Goal: Task Accomplishment & Management: Complete application form

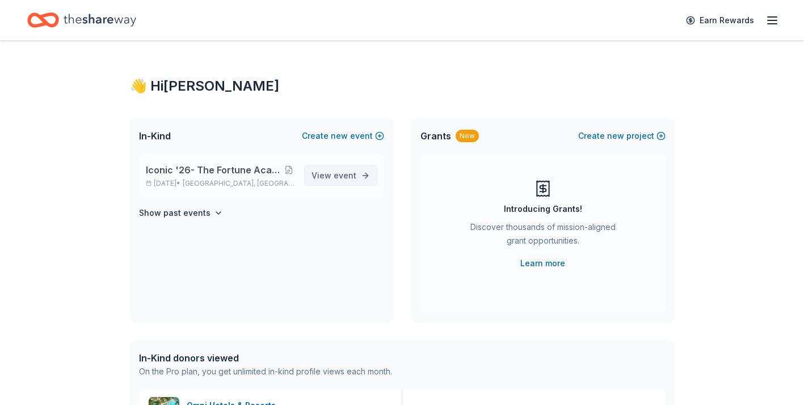
click at [328, 176] on span "View event" at bounding box center [333, 176] width 45 height 14
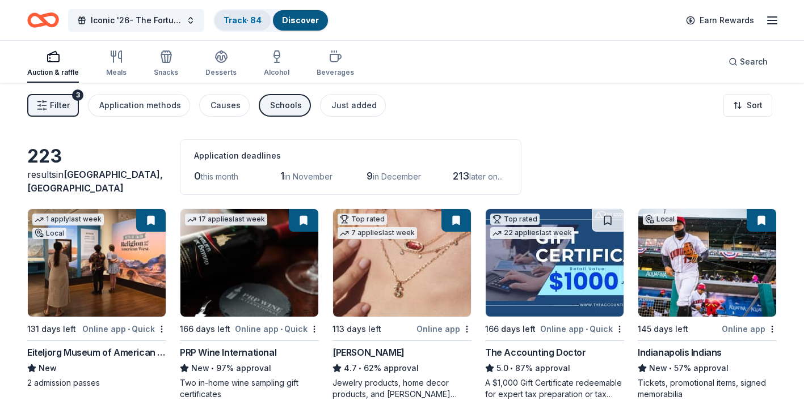
click at [242, 25] on div "Track · 84" at bounding box center [242, 20] width 56 height 20
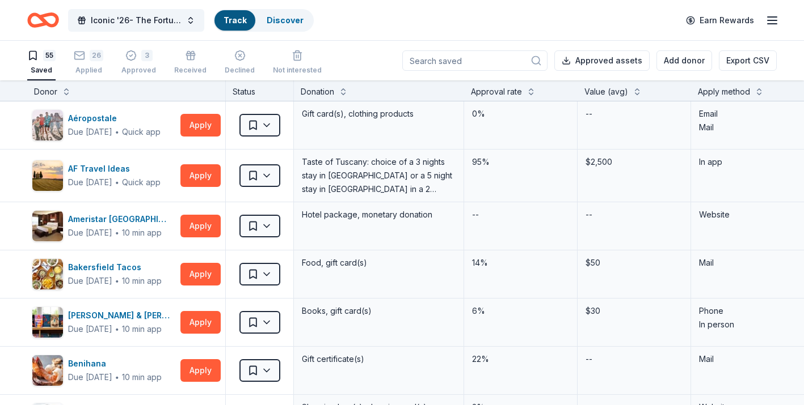
scroll to position [1, 0]
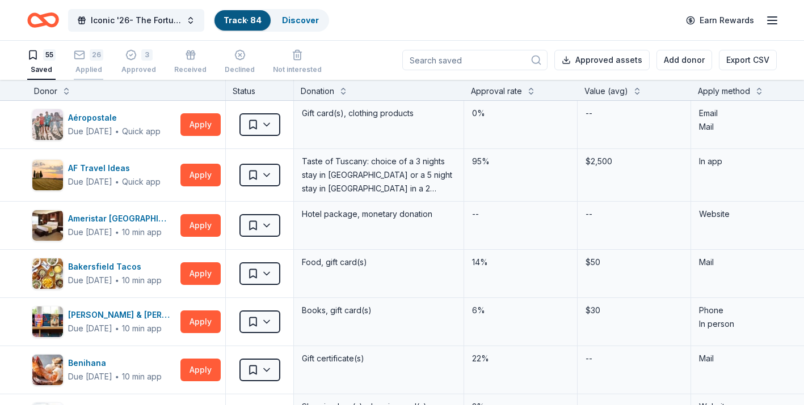
click at [91, 56] on div "26" at bounding box center [97, 54] width 14 height 11
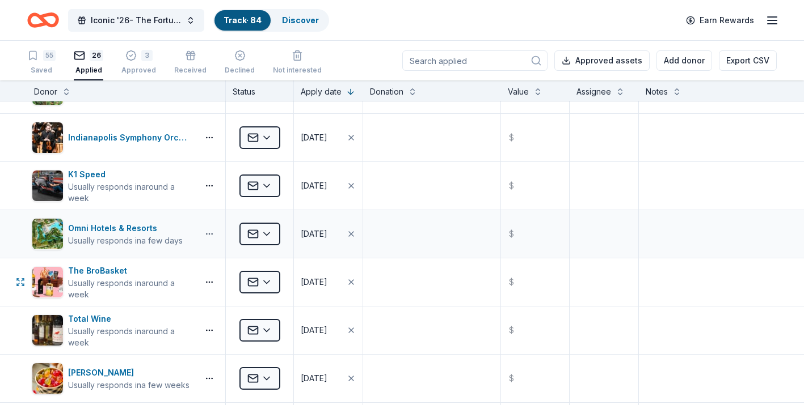
scroll to position [98, 0]
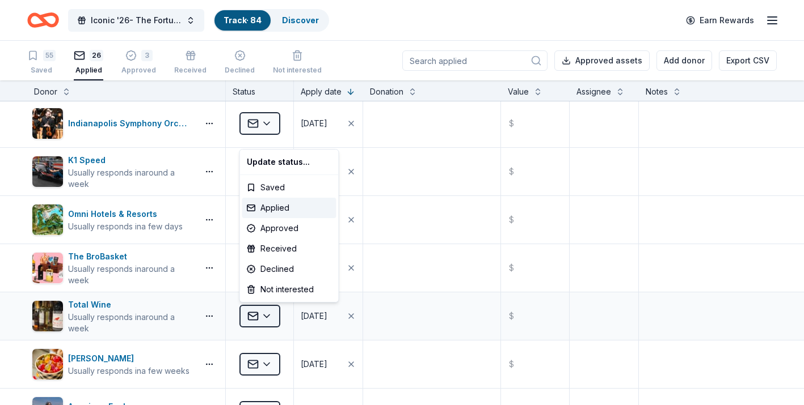
click at [269, 319] on html "Iconic '26- The Fortune Academy Presents the Roaring 20's Track · 84 Discover E…" at bounding box center [402, 202] width 804 height 405
click at [288, 232] on div "Approved" at bounding box center [289, 228] width 94 height 20
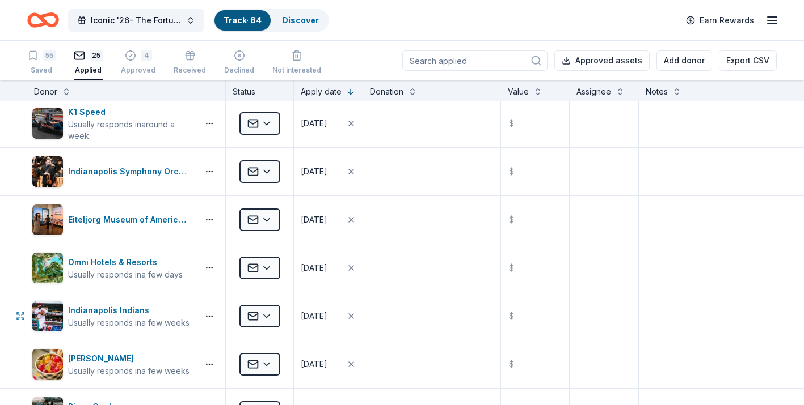
scroll to position [50, 0]
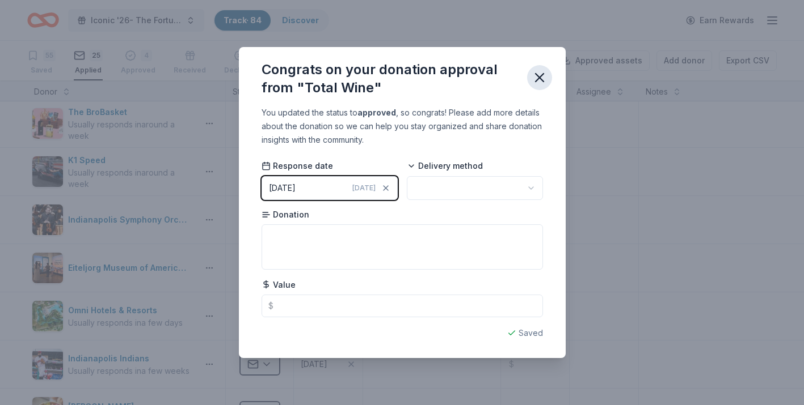
click at [539, 83] on icon "button" at bounding box center [539, 78] width 16 height 16
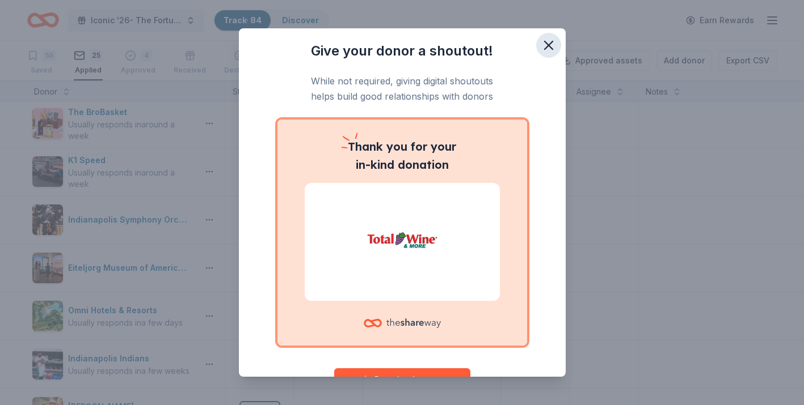
click at [550, 43] on icon "button" at bounding box center [548, 45] width 8 height 8
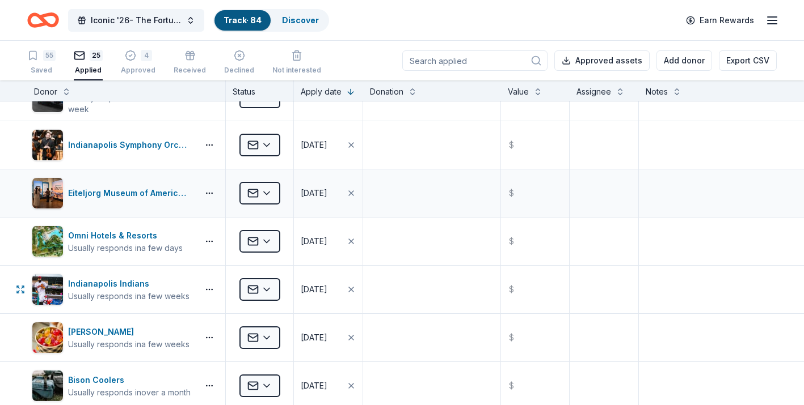
scroll to position [125, 0]
click at [270, 290] on html "Iconic '26- The Fortune Academy Presents the Roaring 20's Track · 84 Discover E…" at bounding box center [402, 202] width 804 height 405
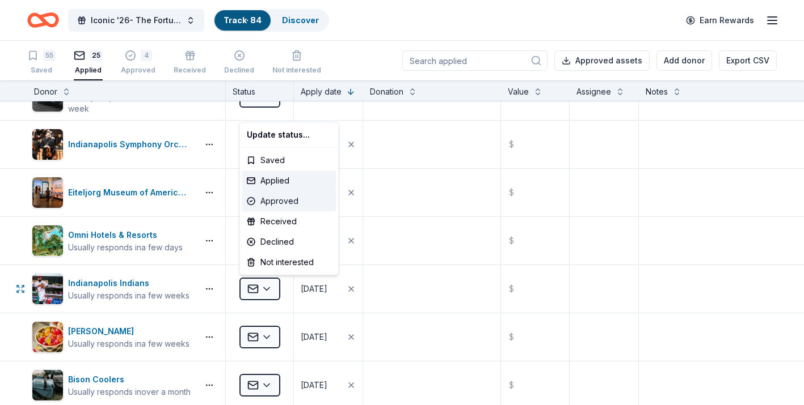
click at [290, 204] on div "Approved" at bounding box center [289, 201] width 94 height 20
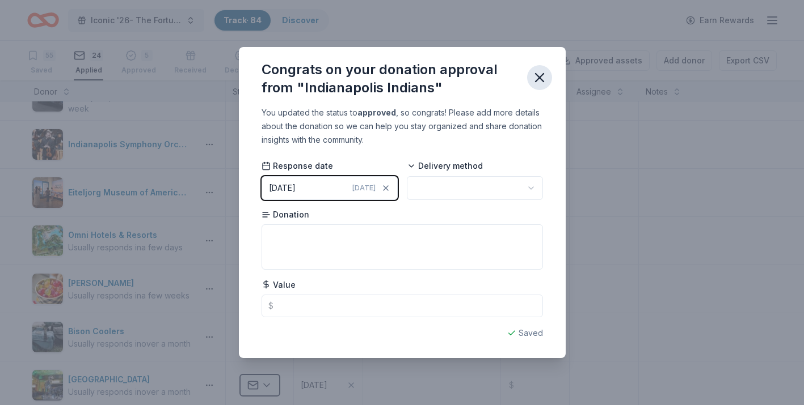
click at [538, 79] on icon "button" at bounding box center [539, 78] width 8 height 8
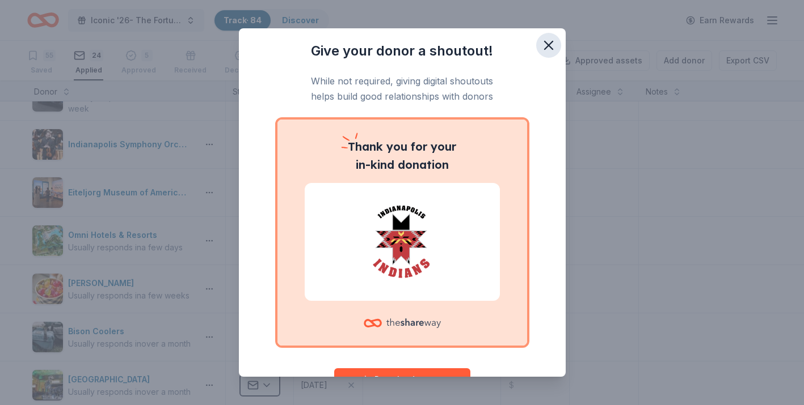
click at [544, 48] on icon "button" at bounding box center [548, 45] width 8 height 8
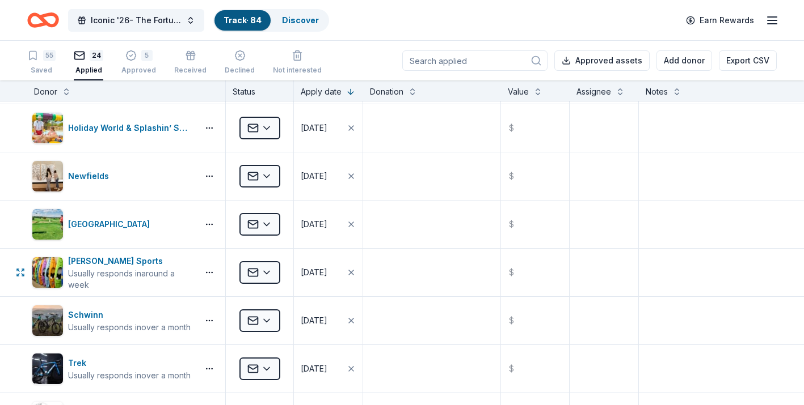
scroll to position [724, 0]
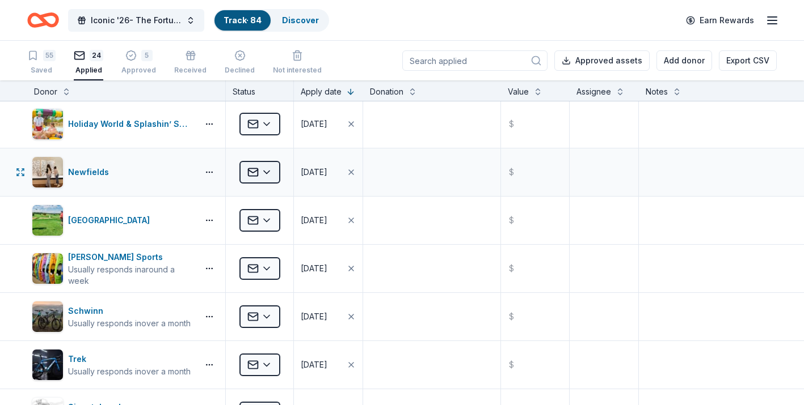
click at [271, 173] on html "Iconic '26- The Fortune Academy Presents the Roaring 20's Track · 84 Discover E…" at bounding box center [402, 202] width 804 height 405
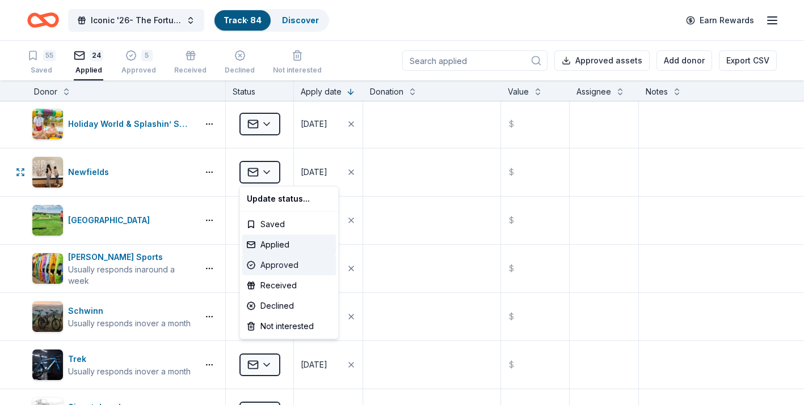
click at [272, 266] on div "Approved" at bounding box center [289, 265] width 94 height 20
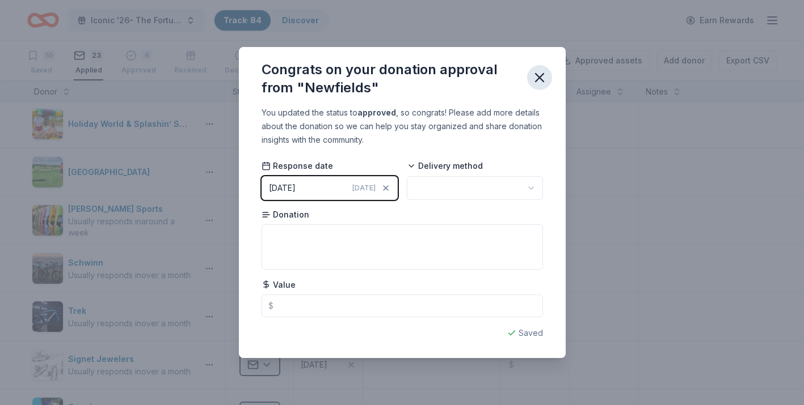
click at [542, 74] on icon "button" at bounding box center [539, 78] width 8 height 8
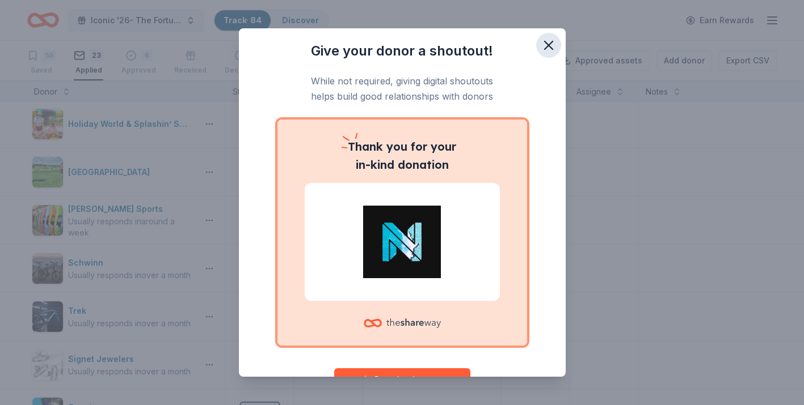
click at [550, 43] on icon "button" at bounding box center [548, 45] width 8 height 8
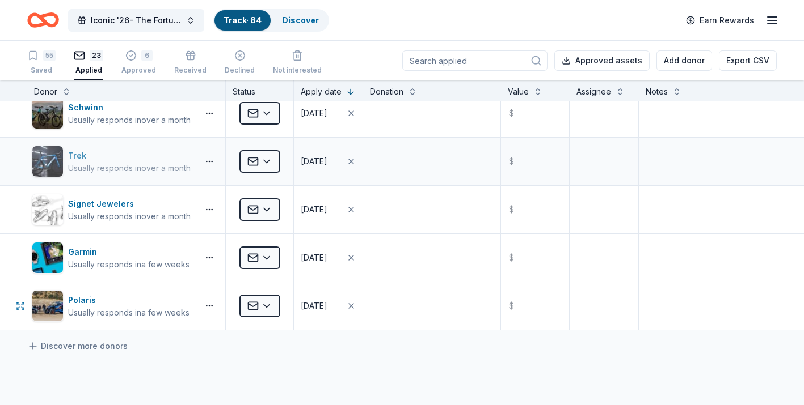
scroll to position [852, 0]
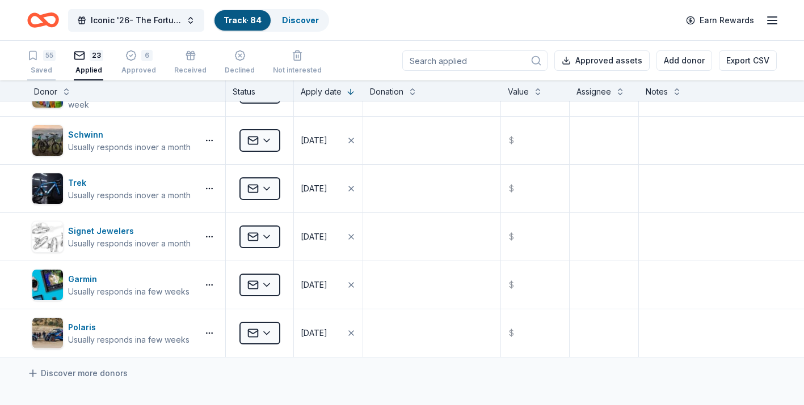
click at [43, 64] on div "55 Saved" at bounding box center [41, 62] width 28 height 25
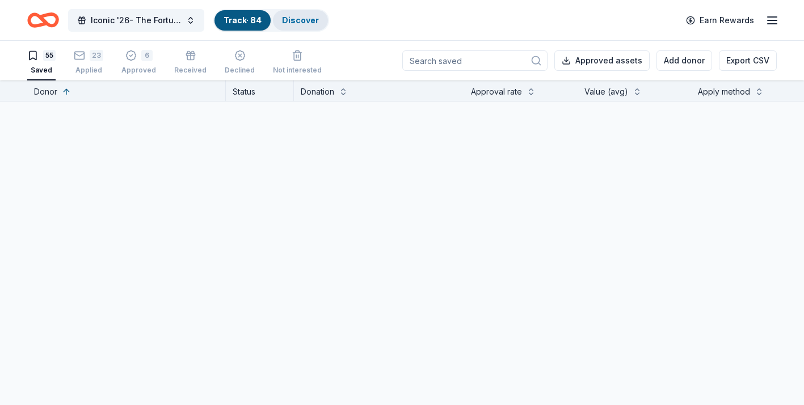
scroll to position [2436, 0]
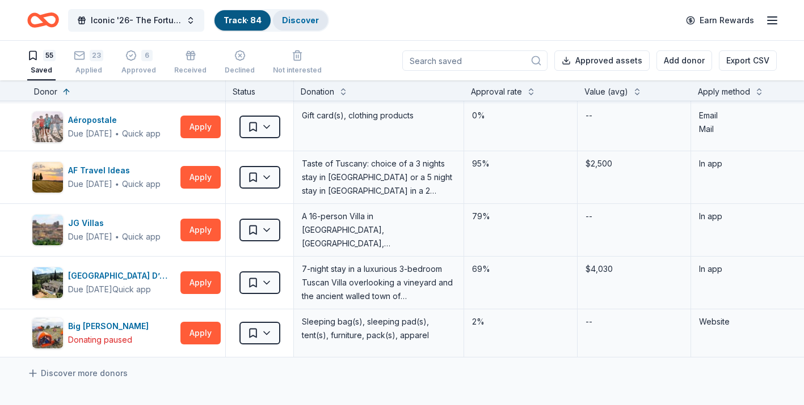
click at [312, 15] on link "Discover" at bounding box center [300, 20] width 37 height 10
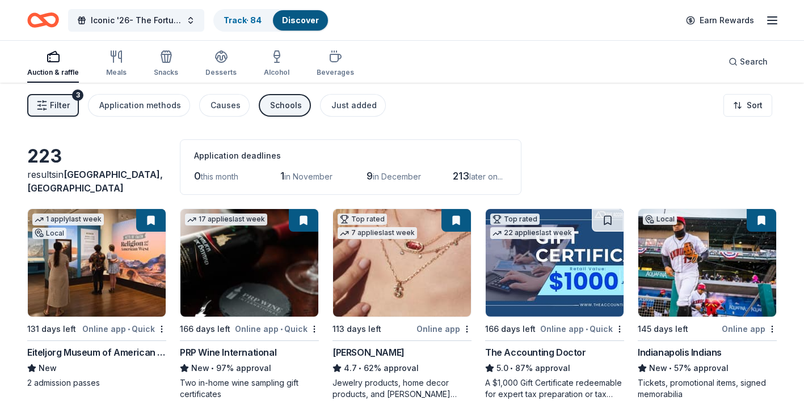
click at [70, 106] on button "Filter 3" at bounding box center [53, 105] width 52 height 23
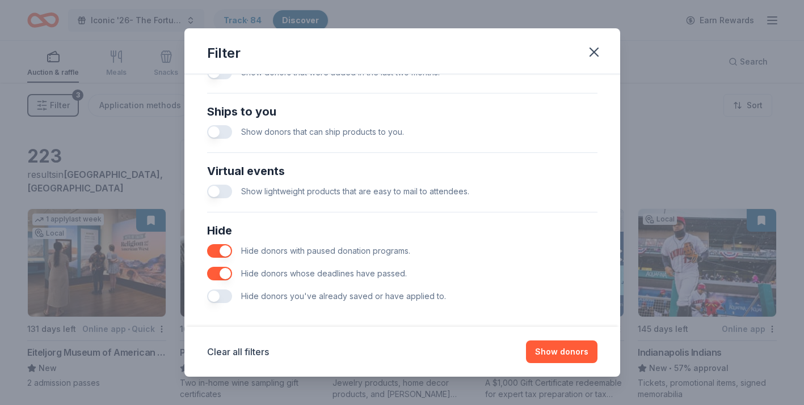
scroll to position [488, 0]
click at [227, 295] on button "button" at bounding box center [219, 295] width 25 height 14
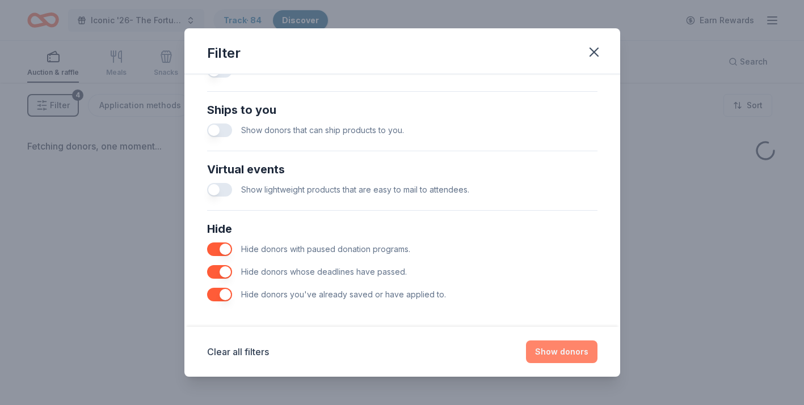
click at [557, 351] on button "Show donors" at bounding box center [561, 352] width 71 height 23
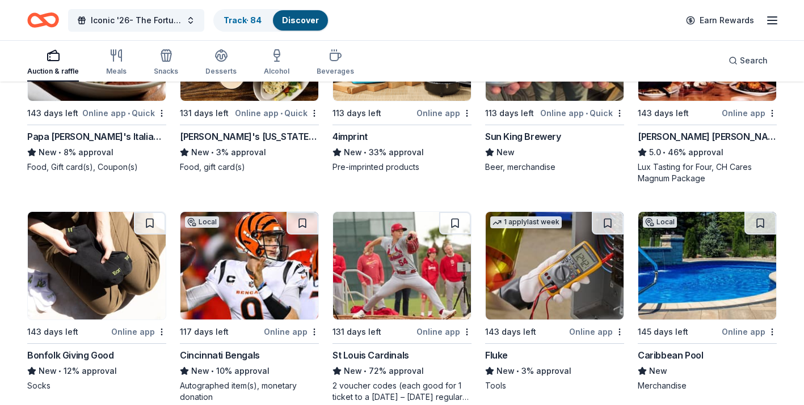
scroll to position [1726, 0]
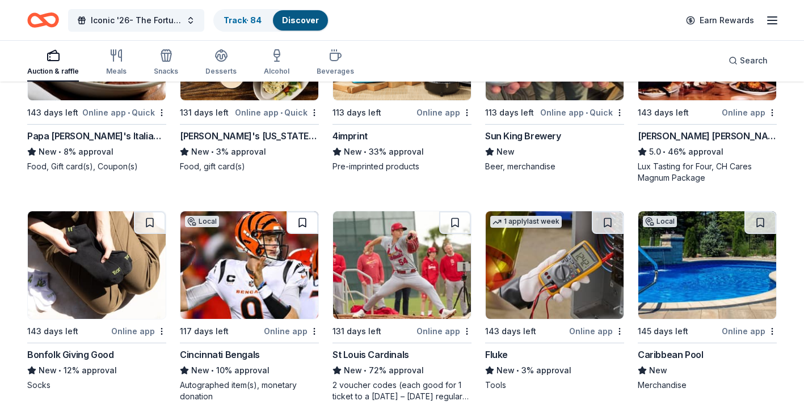
click at [300, 221] on button at bounding box center [302, 223] width 32 height 23
click at [451, 227] on button at bounding box center [455, 223] width 32 height 23
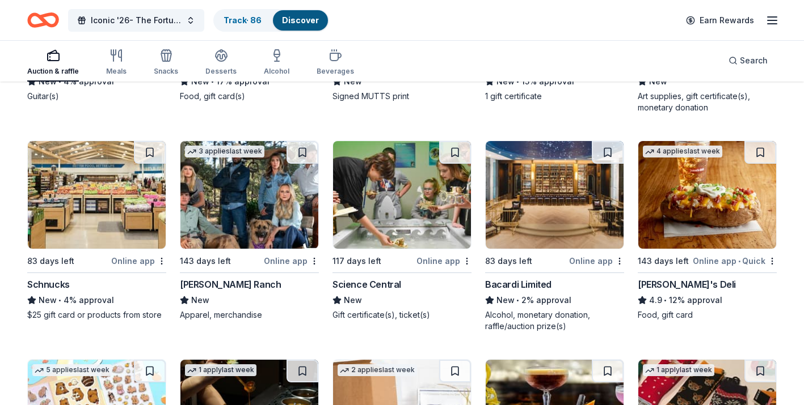
scroll to position [2456, 0]
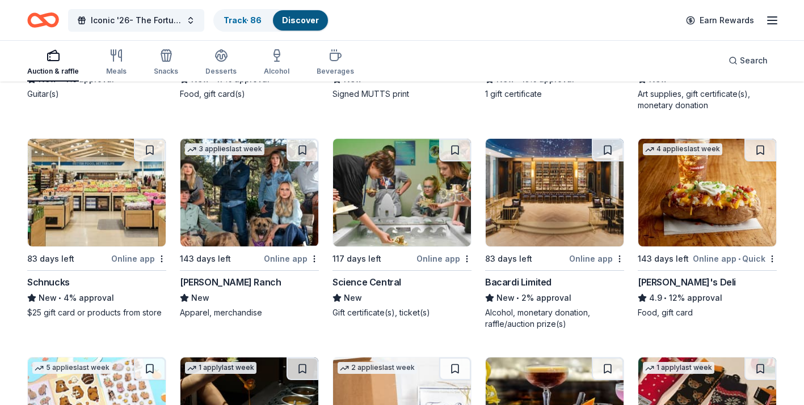
click at [225, 258] on div "143 days left" at bounding box center [205, 259] width 51 height 14
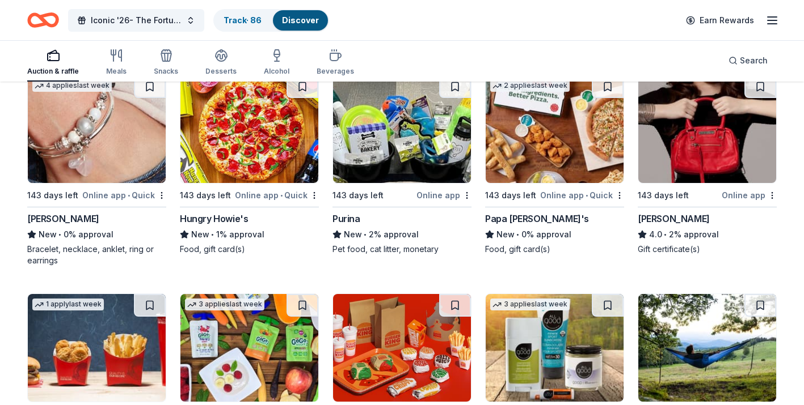
scroll to position [4407, 0]
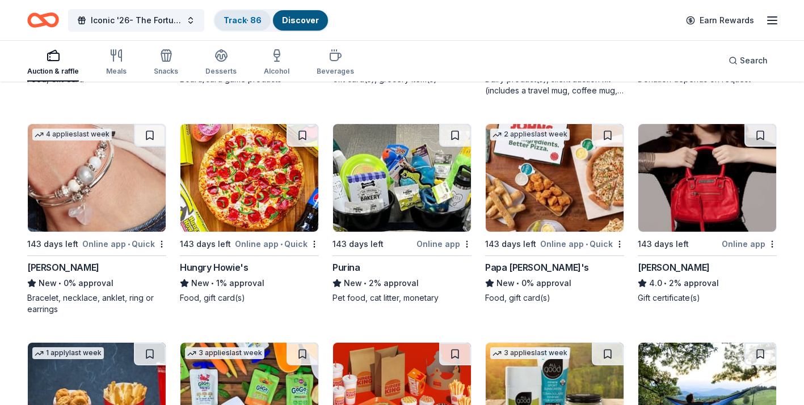
click at [247, 22] on link "Track · 86" at bounding box center [242, 20] width 38 height 10
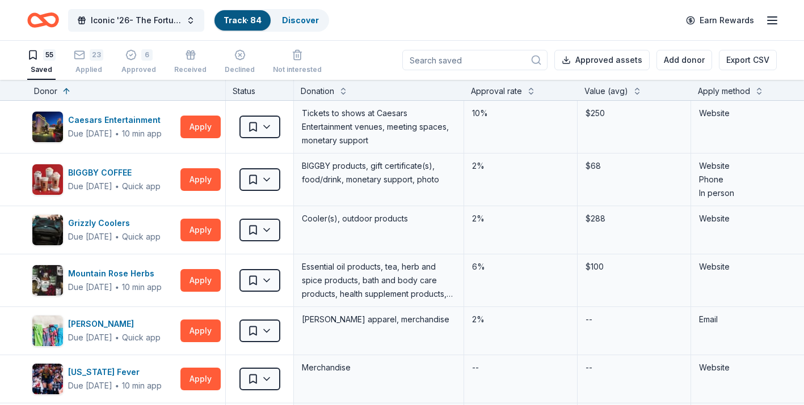
scroll to position [1, 0]
click at [243, 21] on link "Track · 84" at bounding box center [242, 20] width 38 height 10
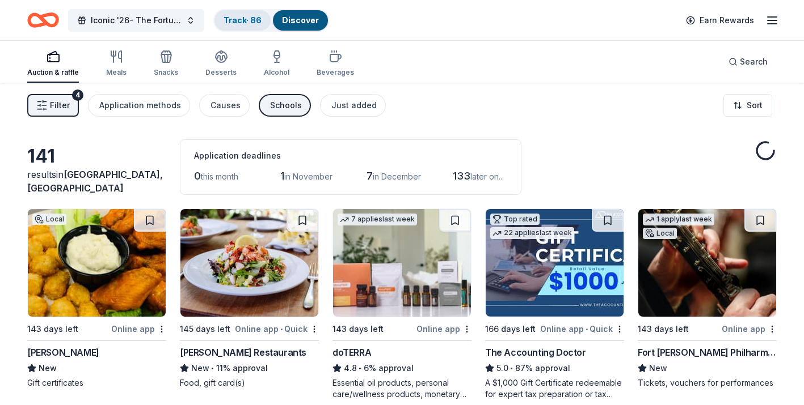
click at [242, 21] on link "Track · 86" at bounding box center [242, 20] width 38 height 10
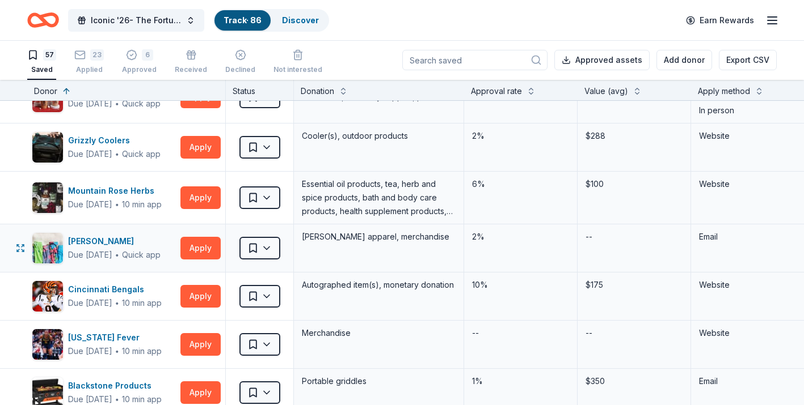
scroll to position [86, 0]
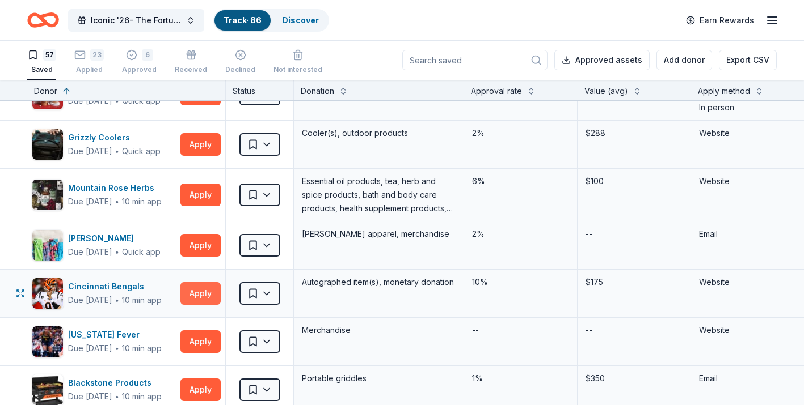
click at [202, 293] on button "Apply" at bounding box center [200, 293] width 40 height 23
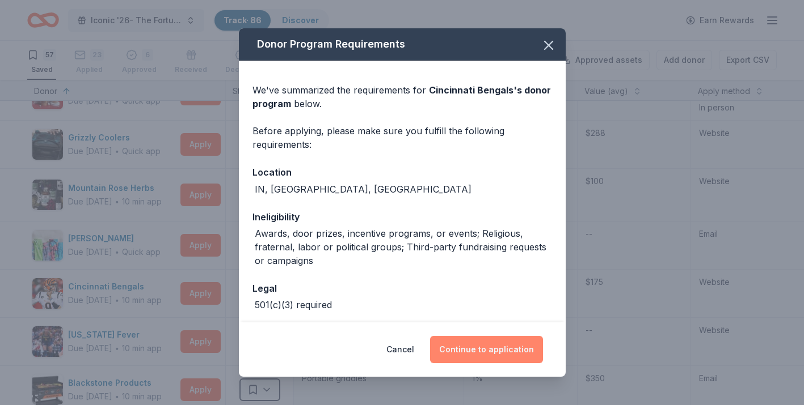
click at [472, 358] on button "Continue to application" at bounding box center [486, 349] width 113 height 27
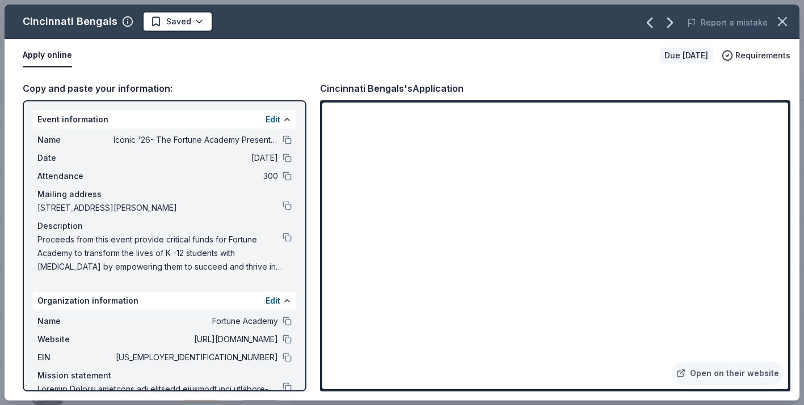
scroll to position [47, 0]
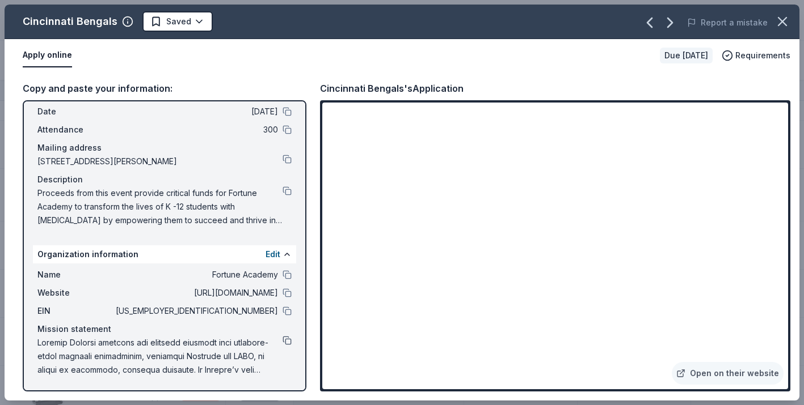
click at [284, 343] on button at bounding box center [286, 340] width 9 height 9
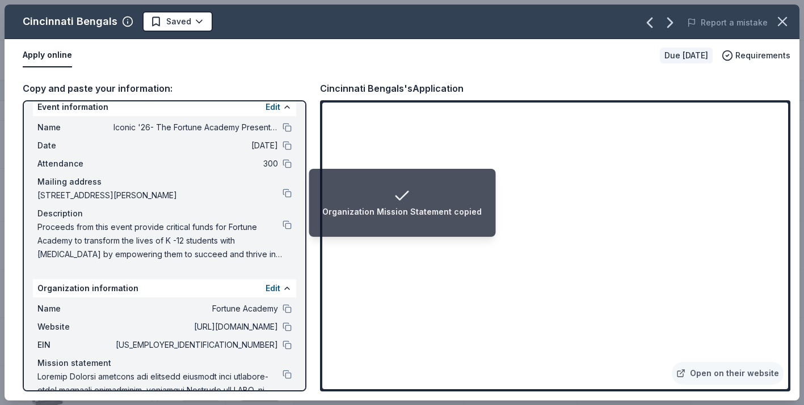
scroll to position [0, 0]
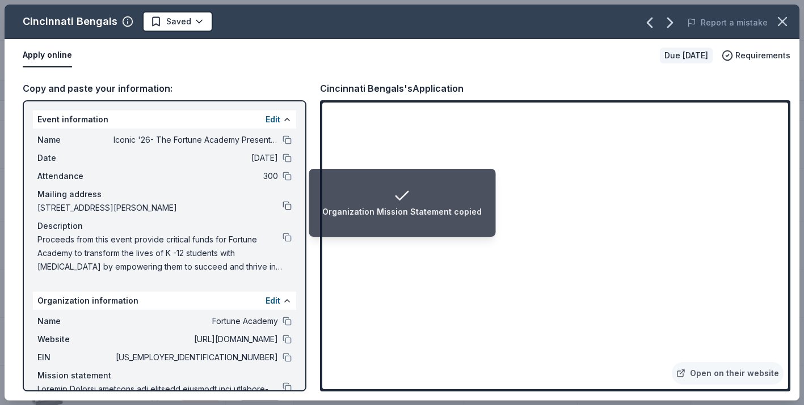
click at [285, 206] on button at bounding box center [286, 205] width 9 height 9
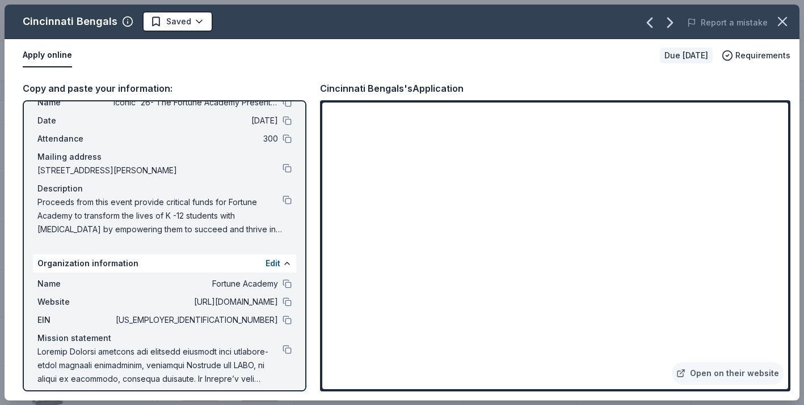
scroll to position [47, 0]
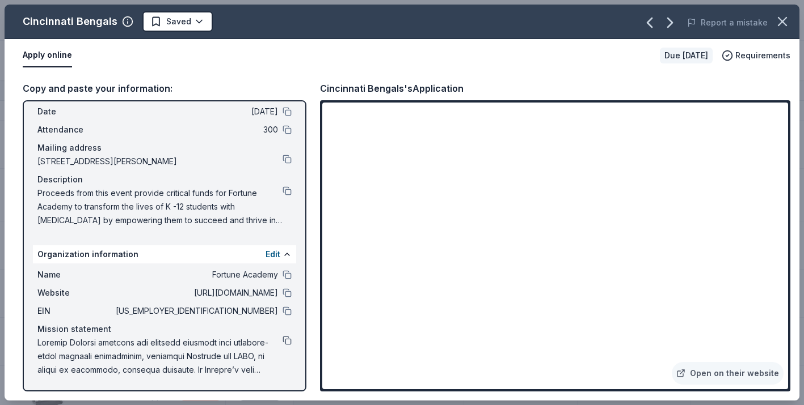
click at [289, 340] on button at bounding box center [286, 340] width 9 height 9
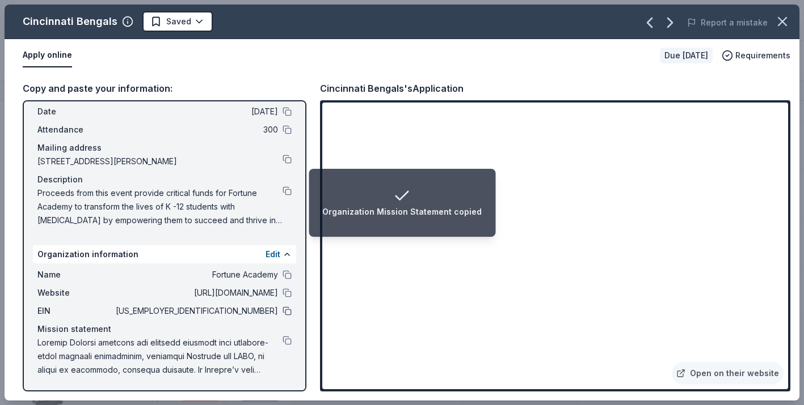
click at [285, 312] on button at bounding box center [286, 311] width 9 height 9
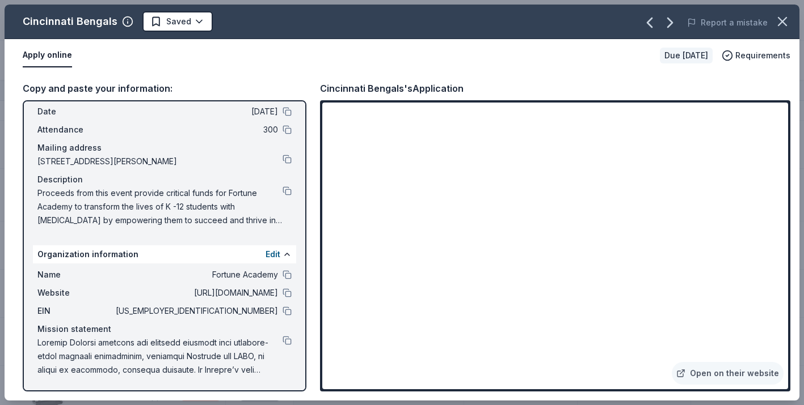
scroll to position [0, 0]
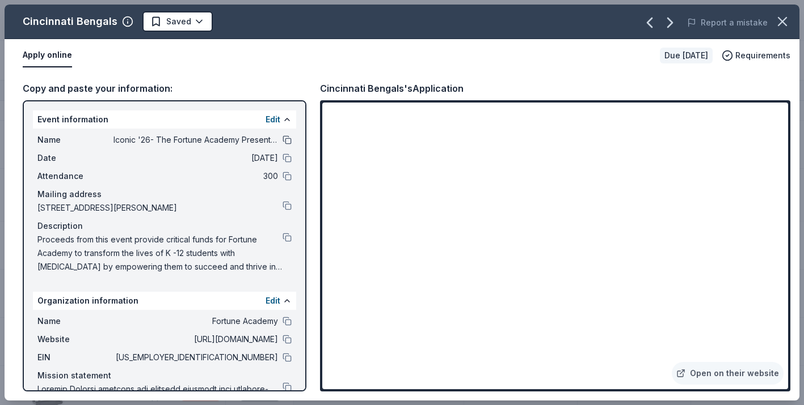
click at [288, 139] on button at bounding box center [286, 140] width 9 height 9
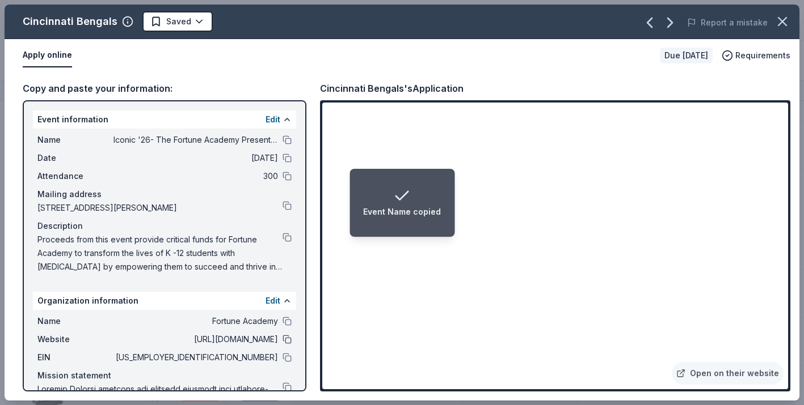
click at [288, 339] on button at bounding box center [286, 339] width 9 height 9
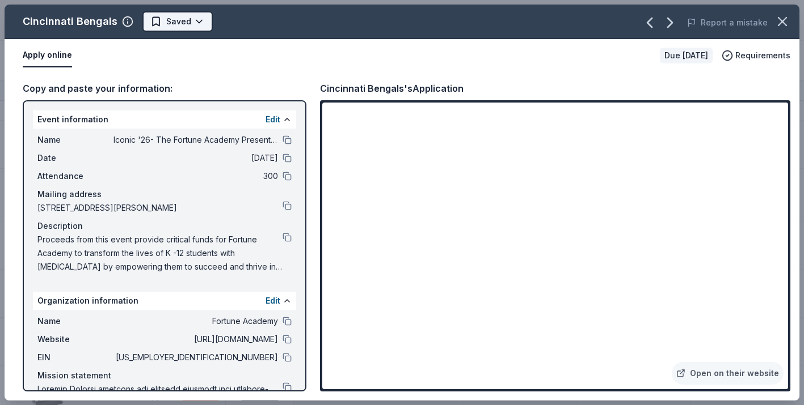
click at [196, 23] on html "Iconic '26- The Fortune Academy Presents the Roaring 20's Track · 86 Discover E…" at bounding box center [402, 201] width 804 height 405
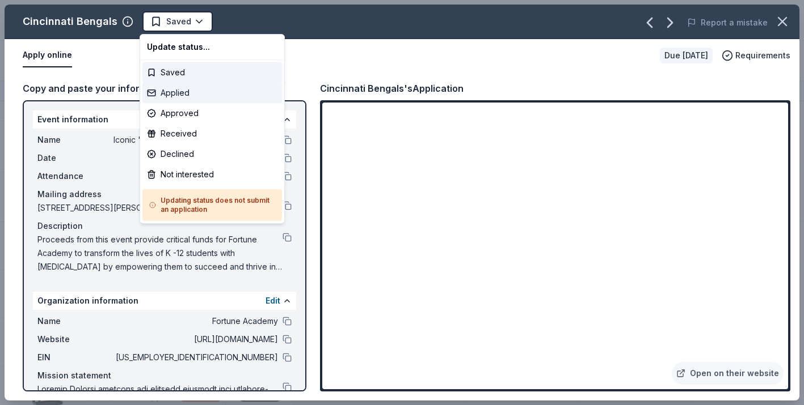
click at [205, 98] on div "Applied" at bounding box center [212, 93] width 140 height 20
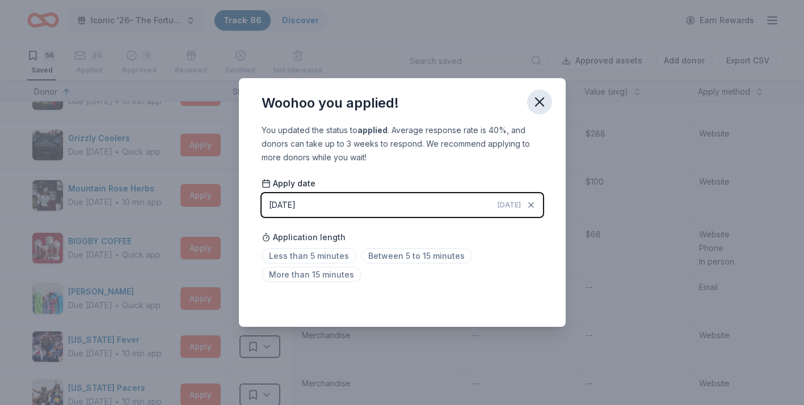
click at [539, 104] on icon "button" at bounding box center [539, 102] width 16 height 16
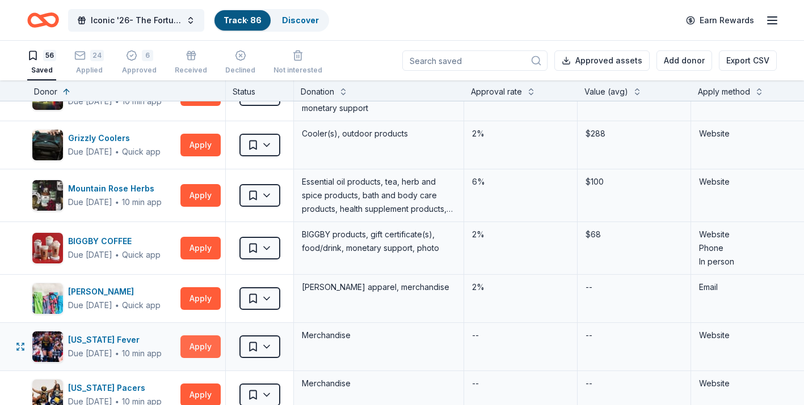
click at [191, 353] on button "Apply" at bounding box center [200, 347] width 40 height 23
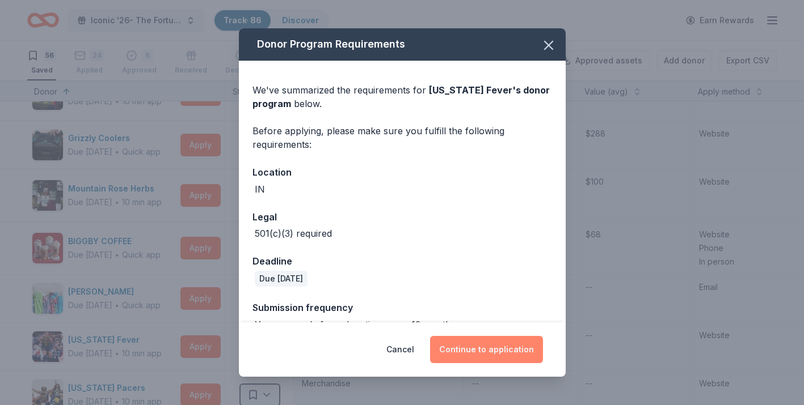
click at [481, 347] on button "Continue to application" at bounding box center [486, 349] width 113 height 27
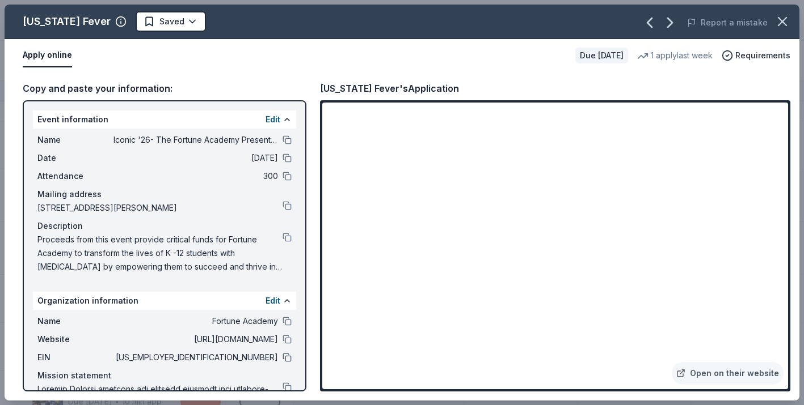
click at [288, 358] on button at bounding box center [286, 357] width 9 height 9
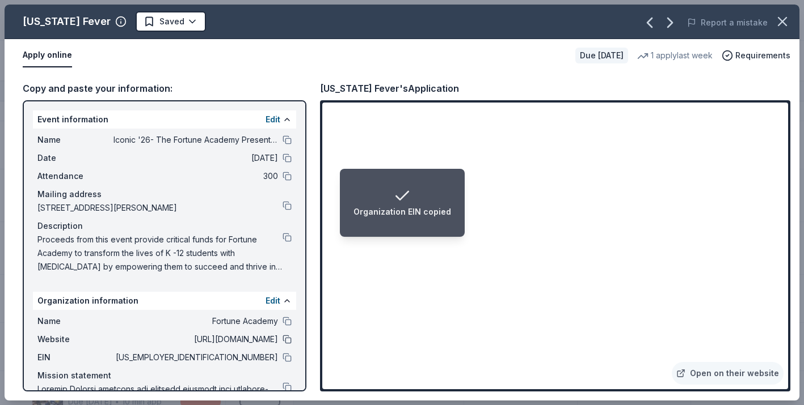
click at [284, 340] on button at bounding box center [286, 339] width 9 height 9
click at [287, 142] on button at bounding box center [286, 140] width 9 height 9
click at [283, 238] on button at bounding box center [286, 237] width 9 height 9
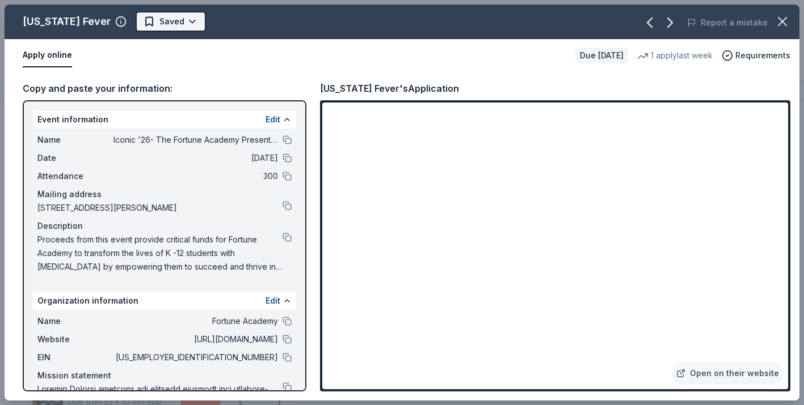
click at [173, 18] on html "Iconic '26- The Fortune Academy Presents the Roaring 20's Track · 86 Discover E…" at bounding box center [402, 202] width 804 height 405
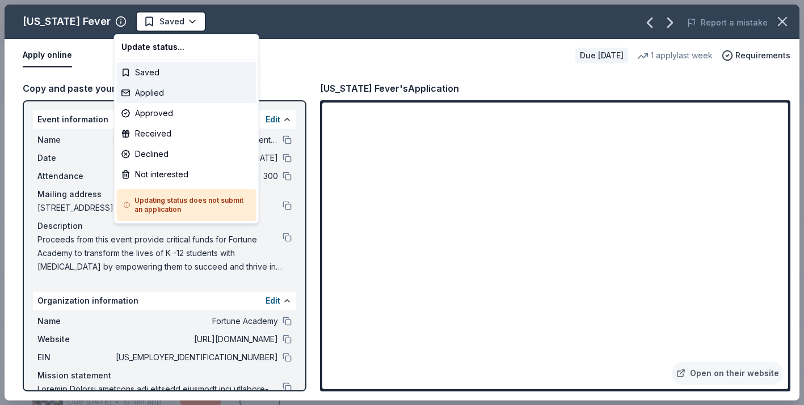
click at [183, 93] on div "Applied" at bounding box center [187, 93] width 140 height 20
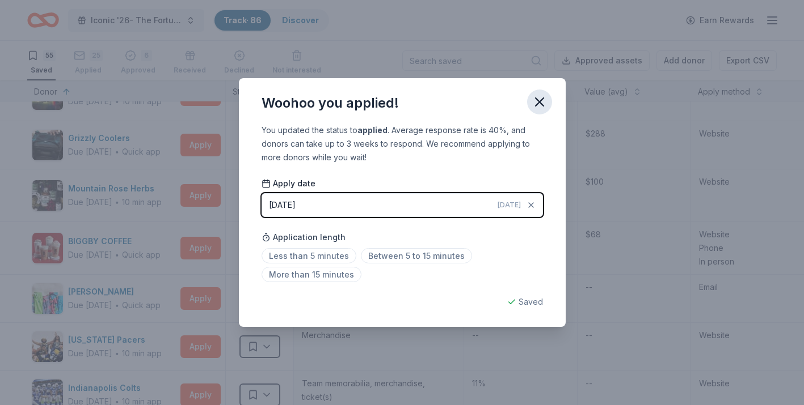
click at [541, 98] on icon "button" at bounding box center [539, 102] width 16 height 16
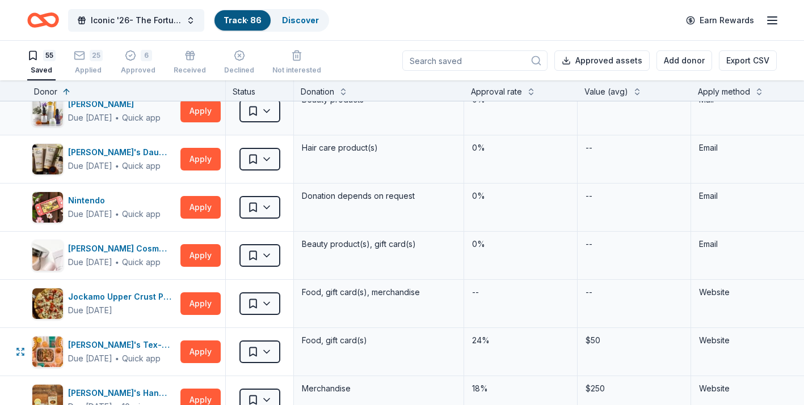
scroll to position [704, 0]
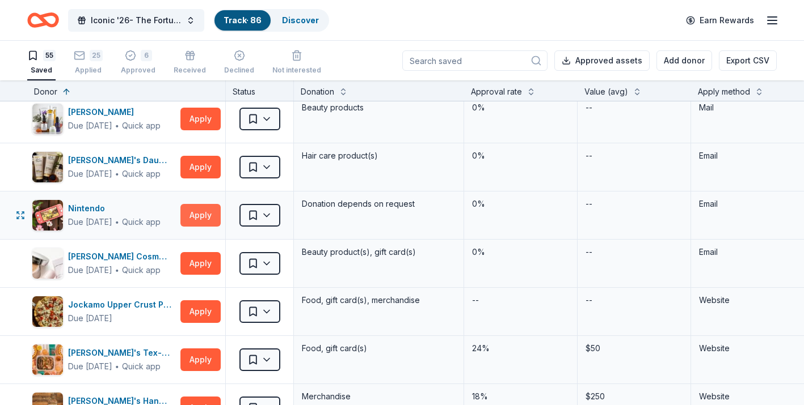
click at [207, 223] on button "Apply" at bounding box center [200, 215] width 40 height 23
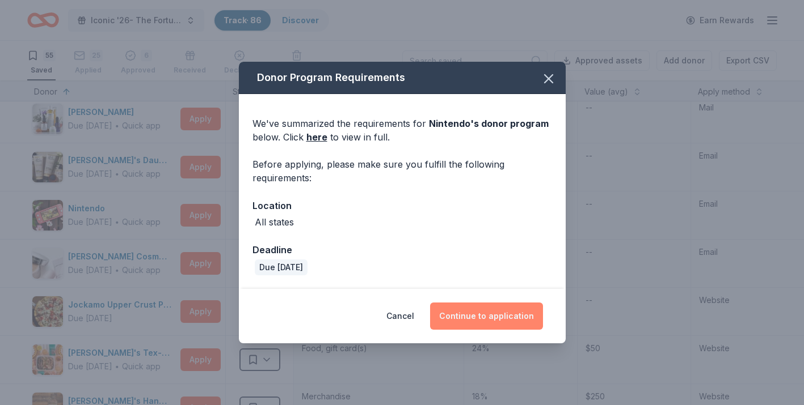
click at [481, 314] on button "Continue to application" at bounding box center [486, 316] width 113 height 27
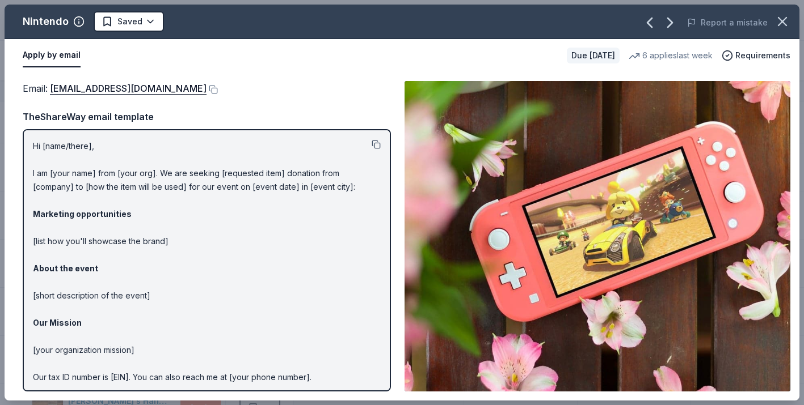
click at [377, 145] on button at bounding box center [375, 144] width 9 height 9
click at [218, 90] on button at bounding box center [211, 89] width 11 height 9
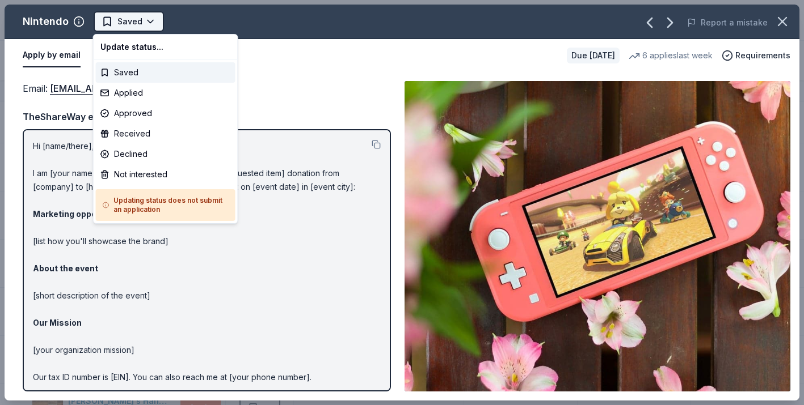
click at [154, 23] on html "Iconic '26- The Fortune Academy Presents the Roaring 20's Track · 86 Discover E…" at bounding box center [402, 202] width 804 height 405
click at [148, 98] on div "Applied" at bounding box center [166, 93] width 140 height 20
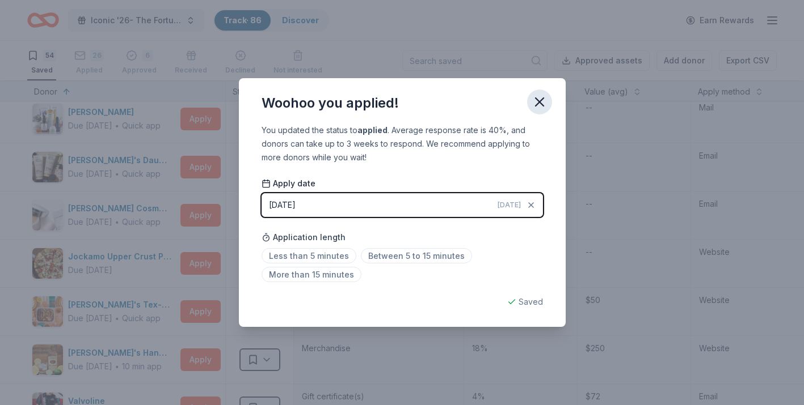
click at [541, 103] on icon "button" at bounding box center [539, 102] width 16 height 16
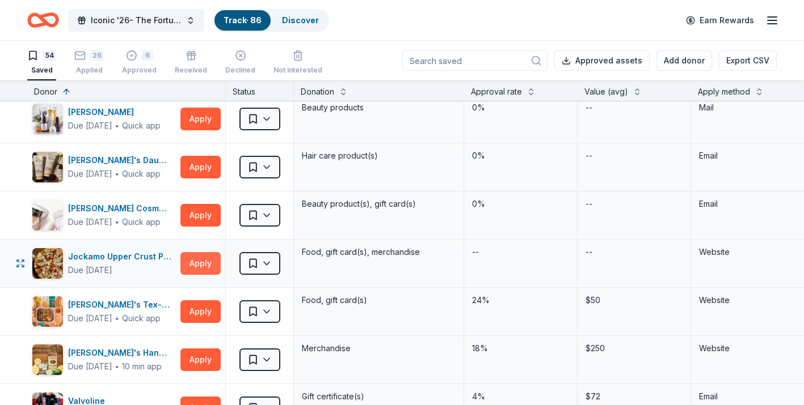
click at [204, 272] on button "Apply" at bounding box center [200, 263] width 40 height 23
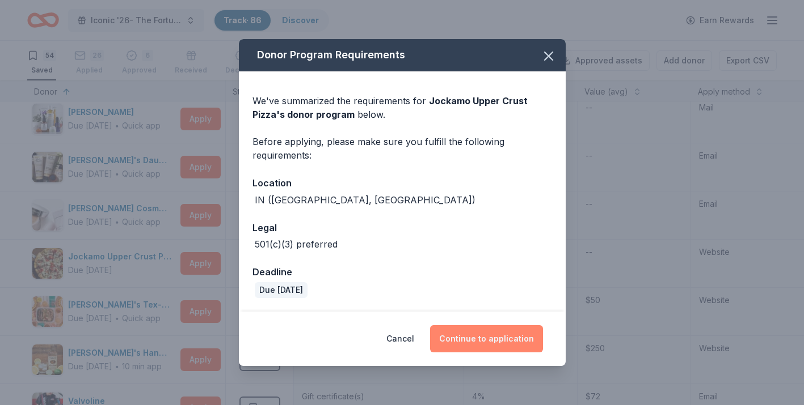
click at [481, 348] on button "Continue to application" at bounding box center [486, 339] width 113 height 27
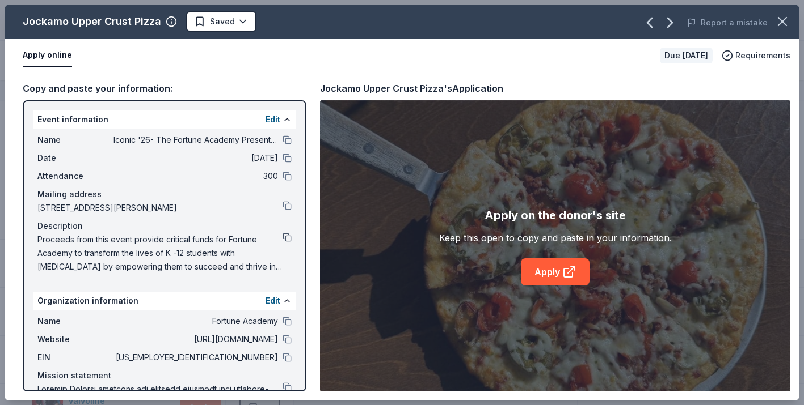
click at [288, 238] on button at bounding box center [286, 237] width 9 height 9
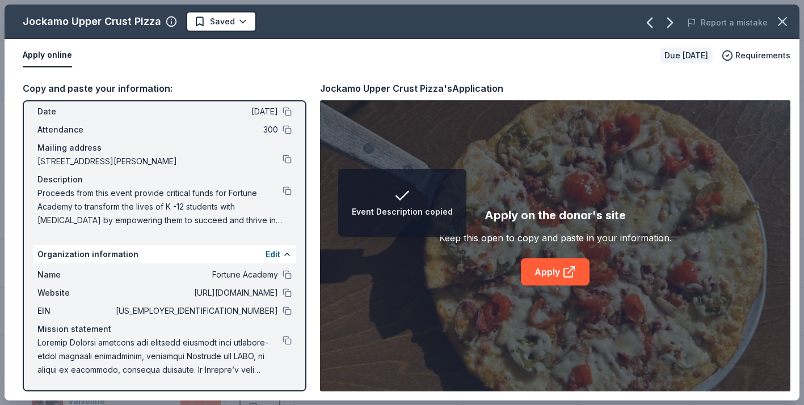
scroll to position [47, 0]
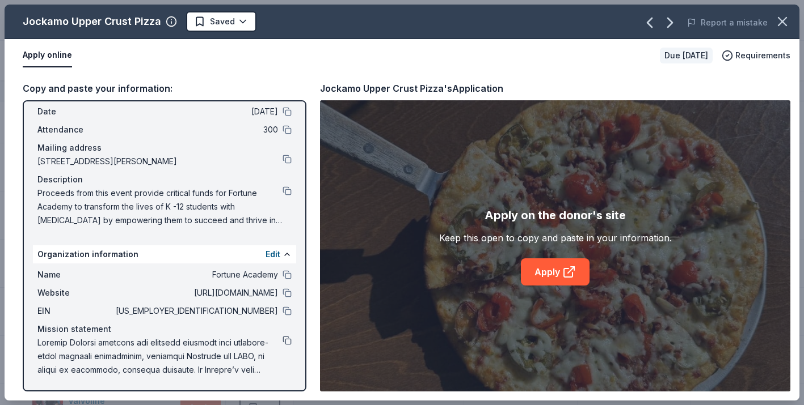
click at [286, 345] on button at bounding box center [286, 340] width 9 height 9
click at [287, 193] on button at bounding box center [286, 191] width 9 height 9
click at [289, 343] on button at bounding box center [286, 340] width 9 height 9
click at [287, 311] on button at bounding box center [286, 311] width 9 height 9
click at [288, 160] on button at bounding box center [286, 159] width 9 height 9
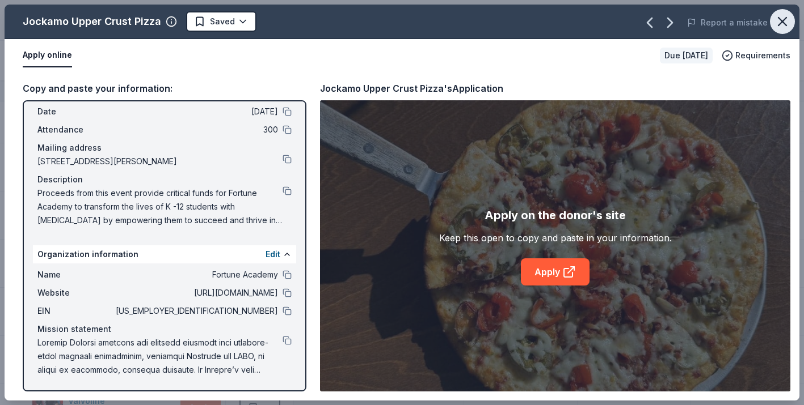
click at [787, 18] on icon "button" at bounding box center [782, 22] width 16 height 16
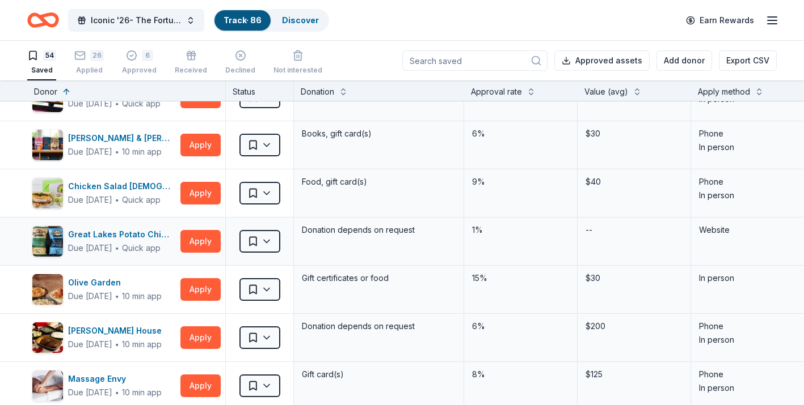
scroll to position [1547, 0]
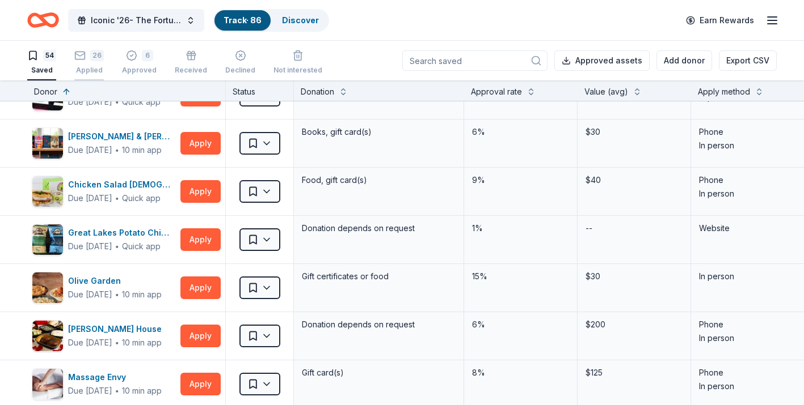
click at [79, 59] on rect "button" at bounding box center [80, 55] width 10 height 7
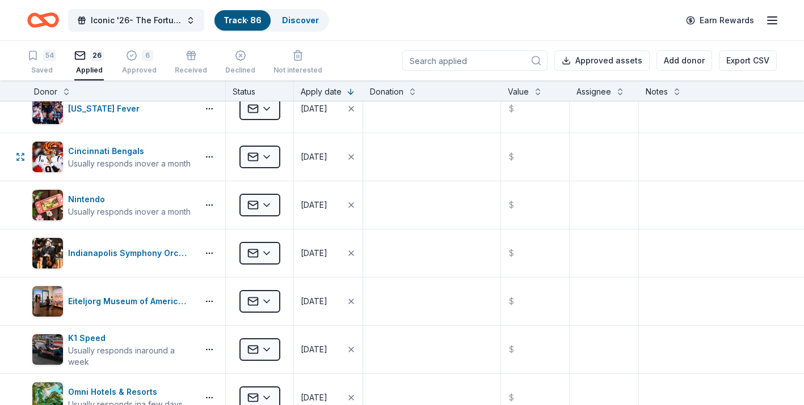
scroll to position [14, 0]
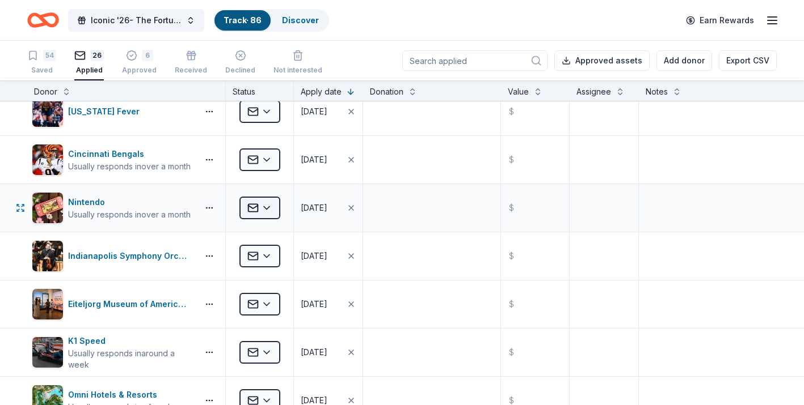
click at [266, 209] on html "Iconic '26- The Fortune Academy Presents the Roaring 20's Track · 86 Discover E…" at bounding box center [402, 202] width 804 height 405
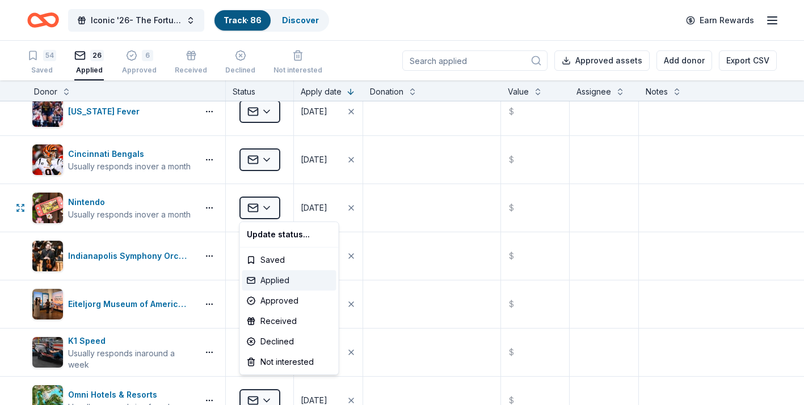
click at [275, 284] on div "Applied" at bounding box center [289, 281] width 94 height 20
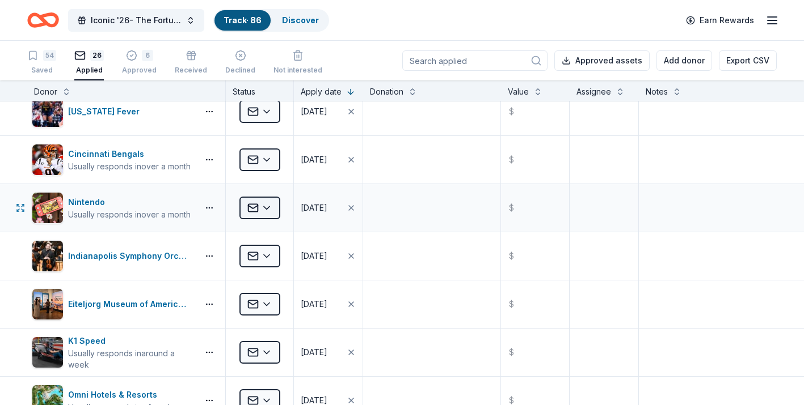
click at [250, 211] on html "Iconic '26- The Fortune Academy Presents the Roaring 20's Track · 86 Discover E…" at bounding box center [402, 202] width 804 height 405
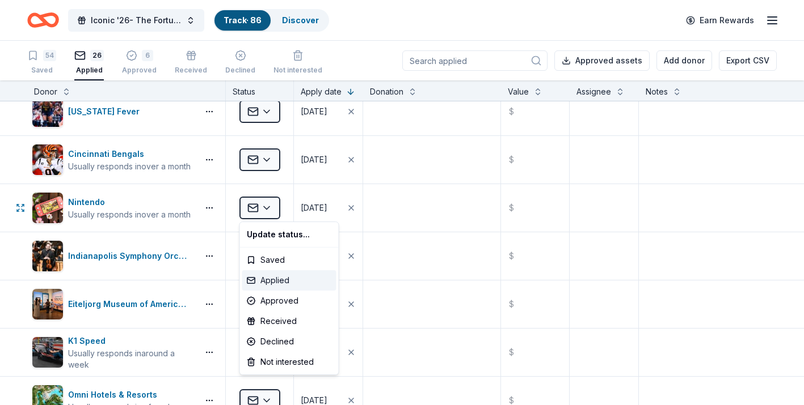
click at [257, 287] on div "Applied" at bounding box center [289, 281] width 94 height 20
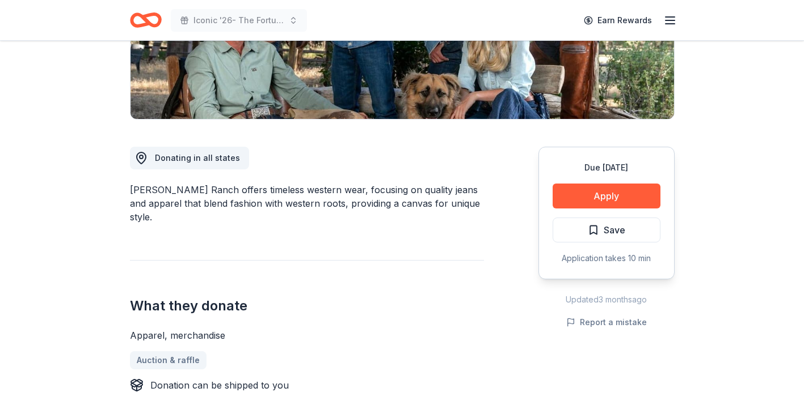
scroll to position [231, 0]
